Goal: Register for event/course

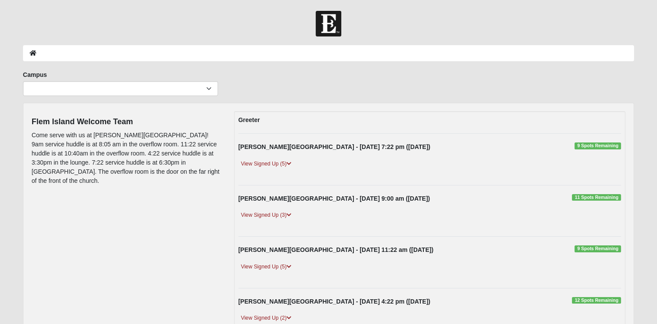
click at [290, 214] on icon at bounding box center [288, 214] width 5 height 5
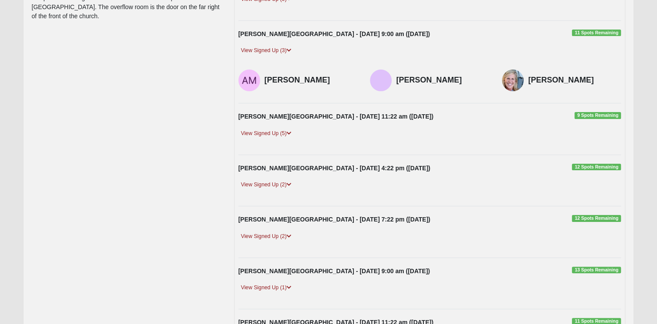
scroll to position [165, 0]
click at [290, 132] on icon at bounding box center [288, 132] width 5 height 5
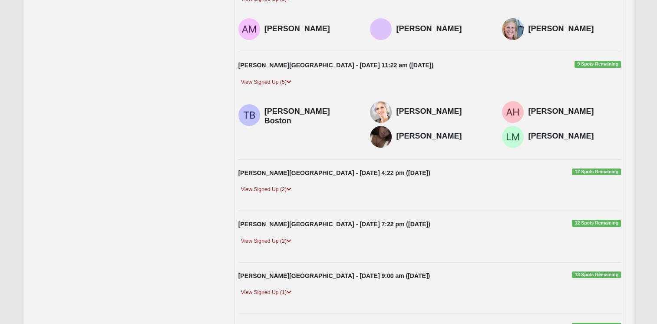
scroll to position [219, 0]
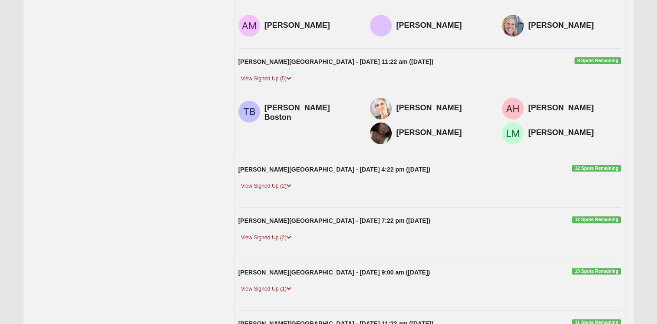
click at [290, 184] on icon at bounding box center [288, 185] width 5 height 5
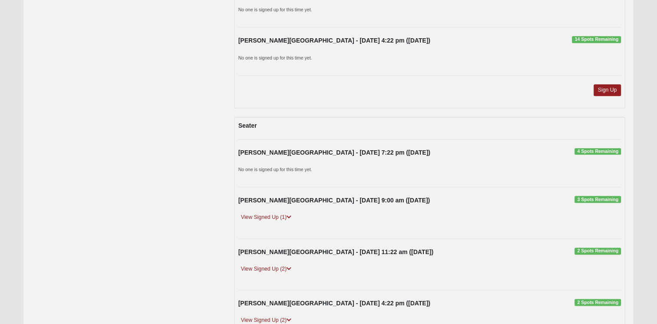
scroll to position [986, 0]
click at [290, 214] on icon at bounding box center [288, 216] width 5 height 5
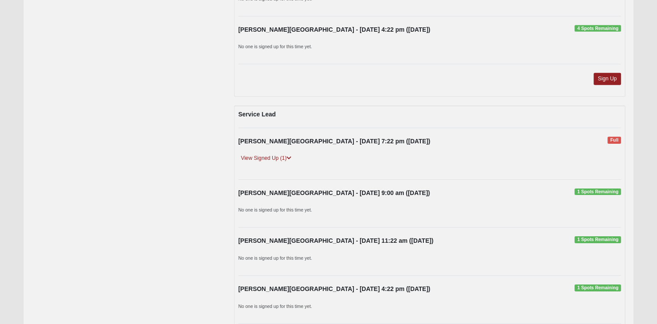
scroll to position [2739, 0]
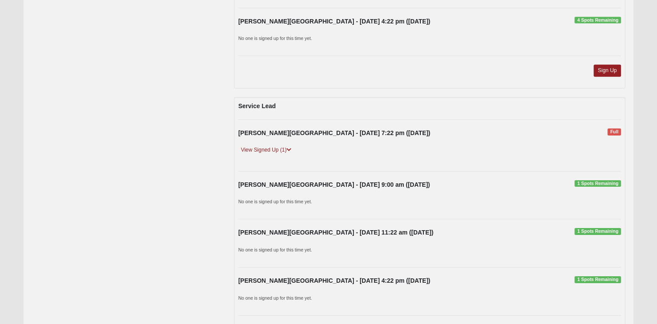
click at [401, 198] on div "No one is signed up for this time yet." at bounding box center [430, 203] width 396 height 13
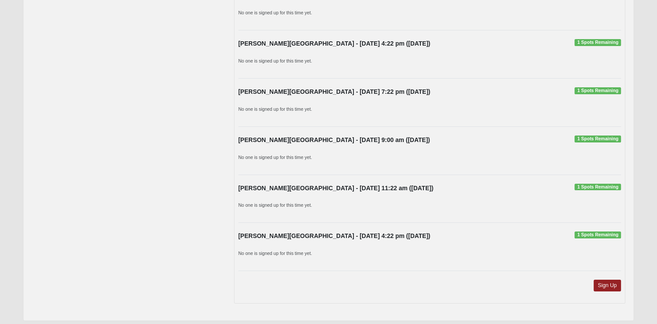
scroll to position [3388, 0]
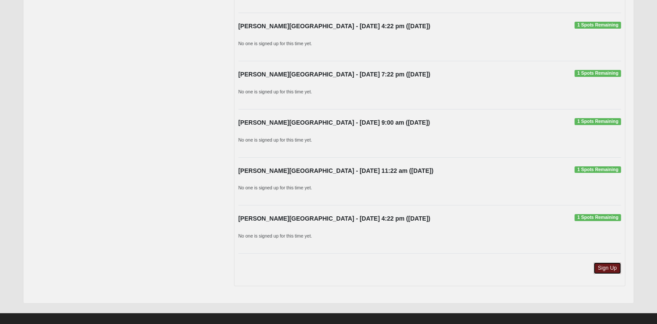
click at [609, 262] on link "Sign Up" at bounding box center [607, 268] width 28 height 12
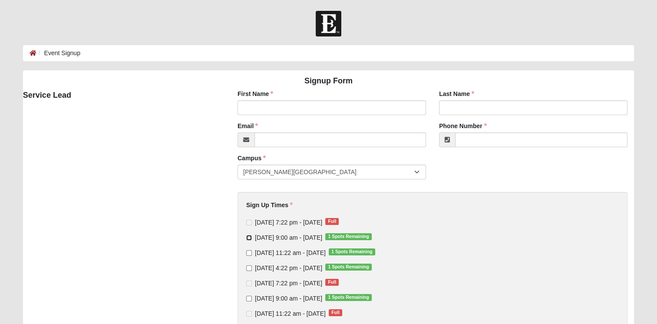
click at [248, 237] on input "Sunday 9:00 am - Oct 12 2025 1 Spots Remaining" at bounding box center [249, 238] width 6 height 6
checkbox input "true"
click at [260, 108] on input "First Name" at bounding box center [331, 107] width 188 height 15
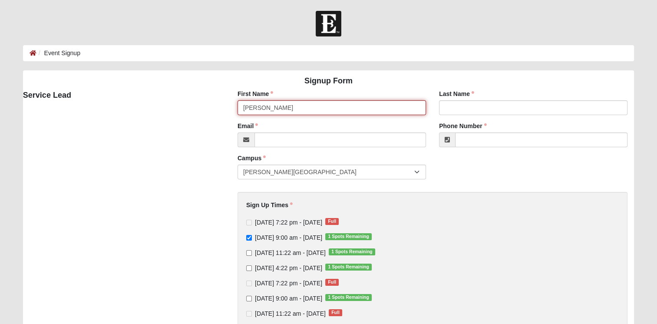
type input "Jim"
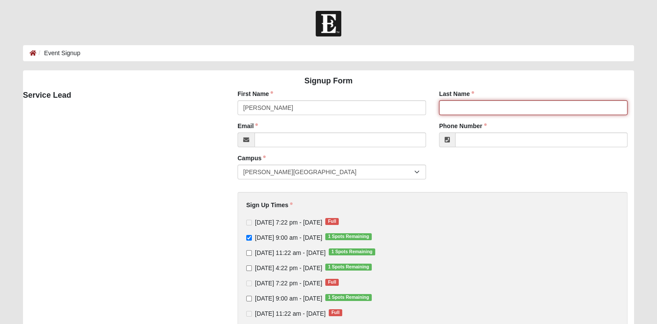
click at [457, 105] on input "Last Name" at bounding box center [533, 107] width 188 height 15
type input "Griffin"
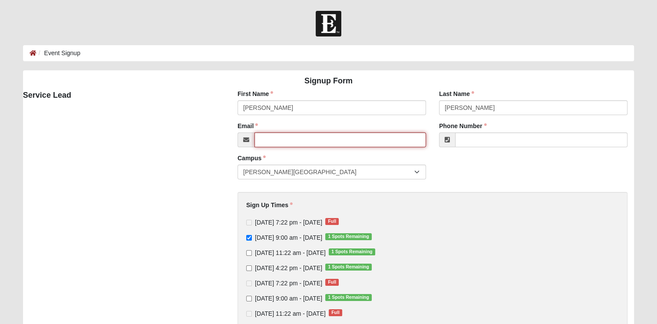
click at [285, 139] on input "Email" at bounding box center [339, 139] width 171 height 15
type input "jegriffinum@outlook.com"
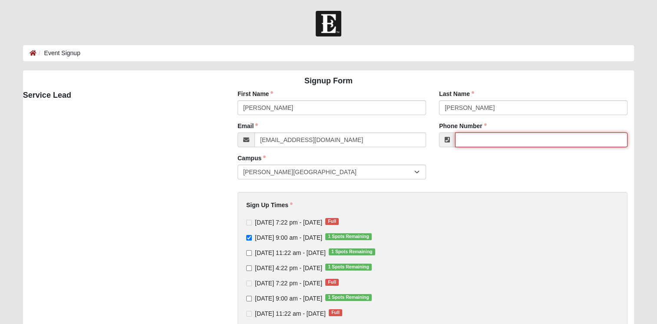
click at [491, 141] on input "Phone Number" at bounding box center [541, 139] width 172 height 15
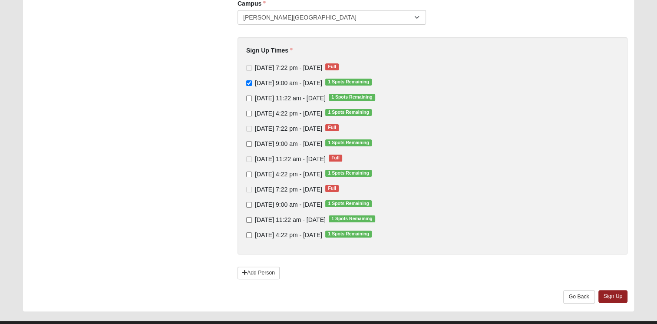
scroll to position [165, 0]
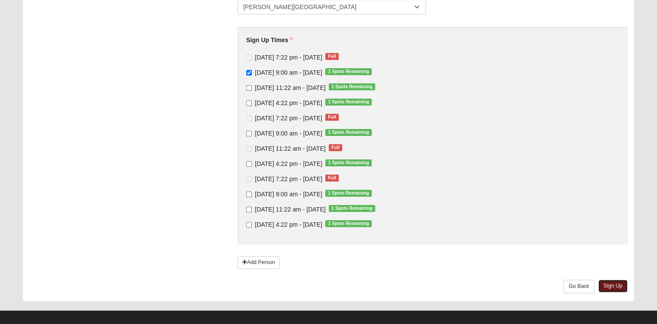
click at [615, 288] on link "Sign Up" at bounding box center [613, 286] width 30 height 13
type input "(904) 699-0602"
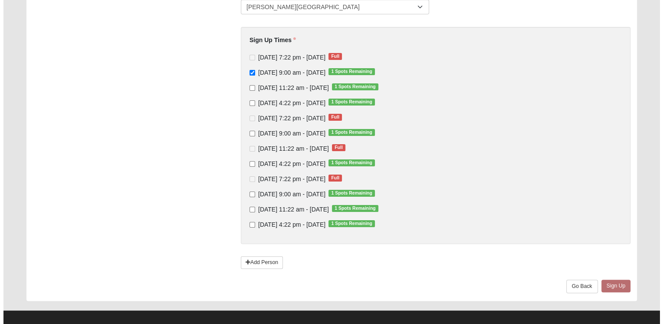
scroll to position [0, 0]
